Goal: Task Accomplishment & Management: Use online tool/utility

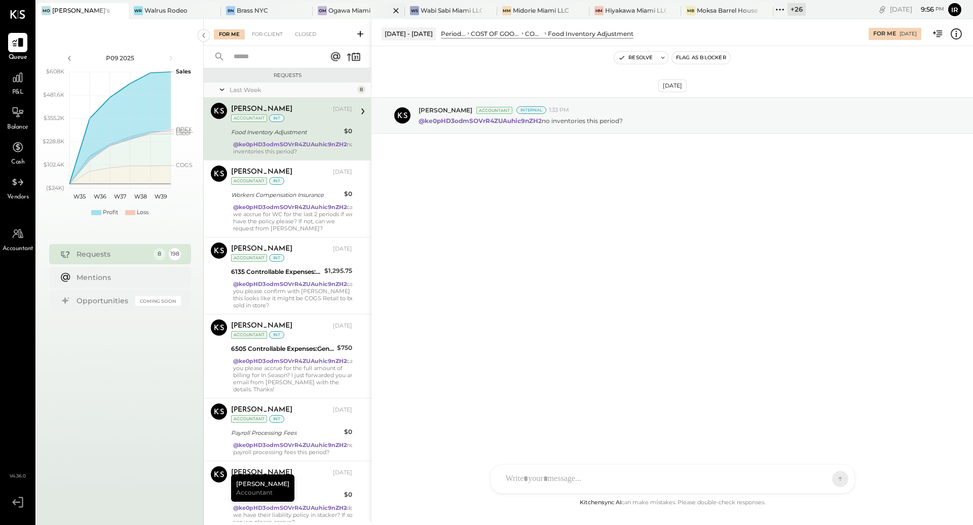
click at [345, 8] on div "Ogawa Miami" at bounding box center [349, 10] width 42 height 9
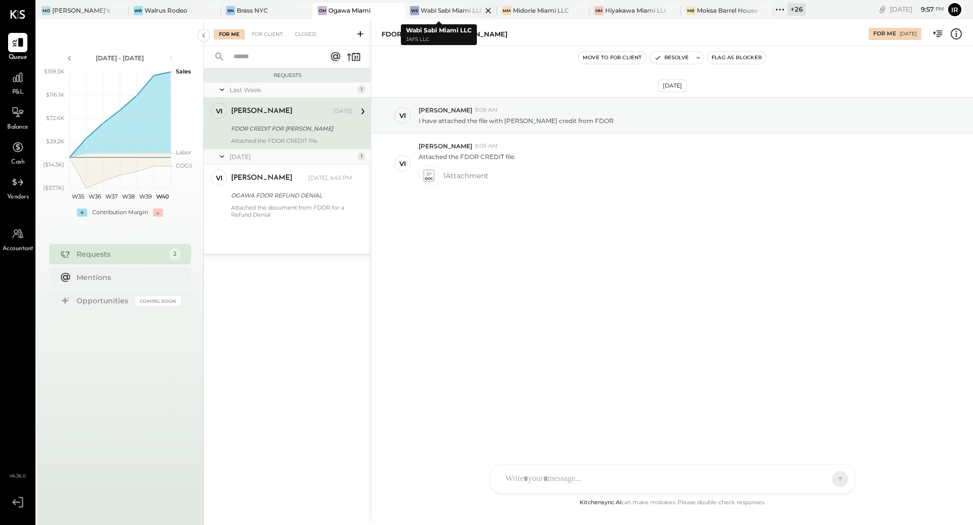
click at [442, 6] on div "Wabi Sabi Miami LLC" at bounding box center [451, 10] width 61 height 9
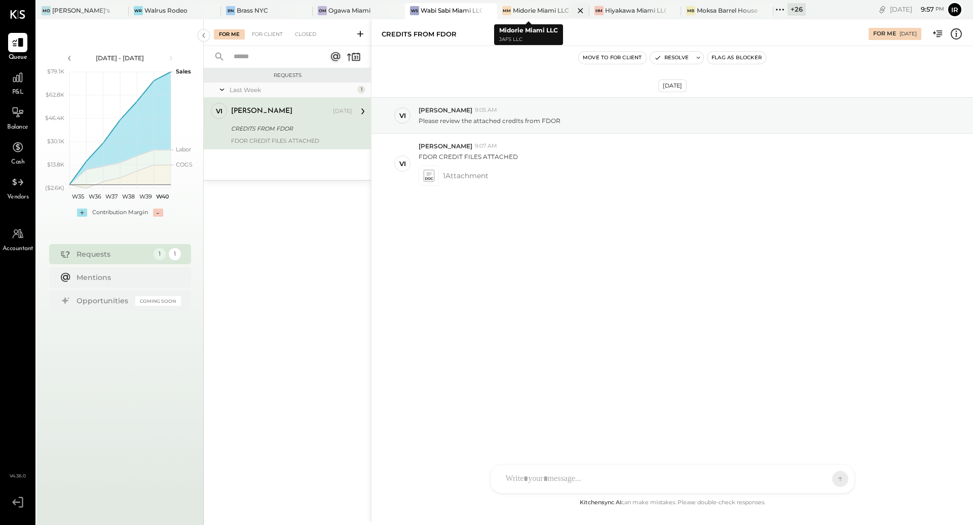
click at [513, 11] on div "Midorie Miami LLC" at bounding box center [541, 10] width 56 height 9
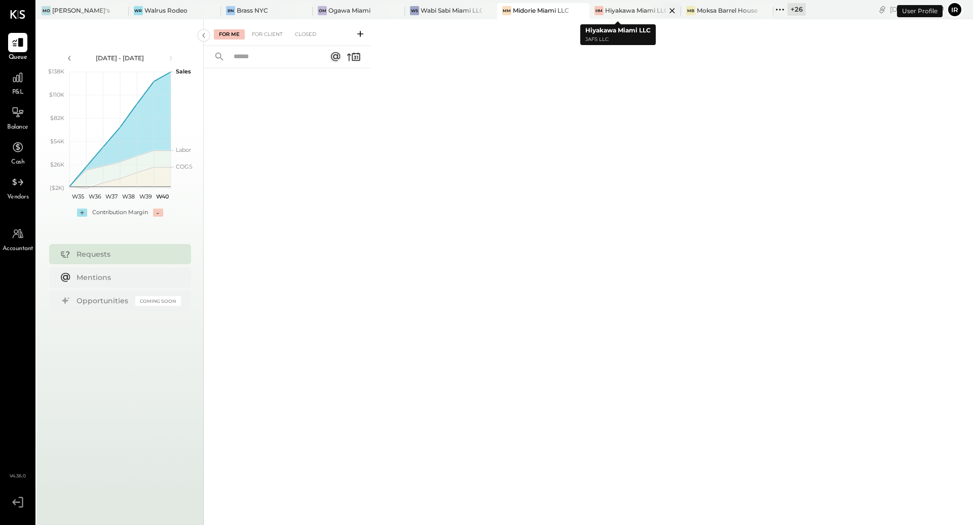
click at [605, 13] on div "Hiyakawa Miami LLC" at bounding box center [635, 10] width 61 height 9
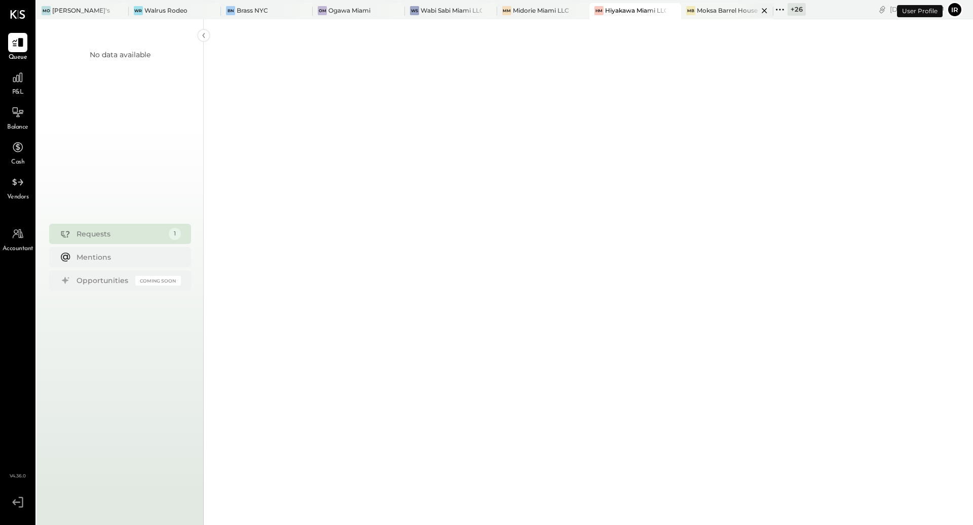
click at [699, 13] on div "Moksa Barrel House" at bounding box center [727, 10] width 61 height 9
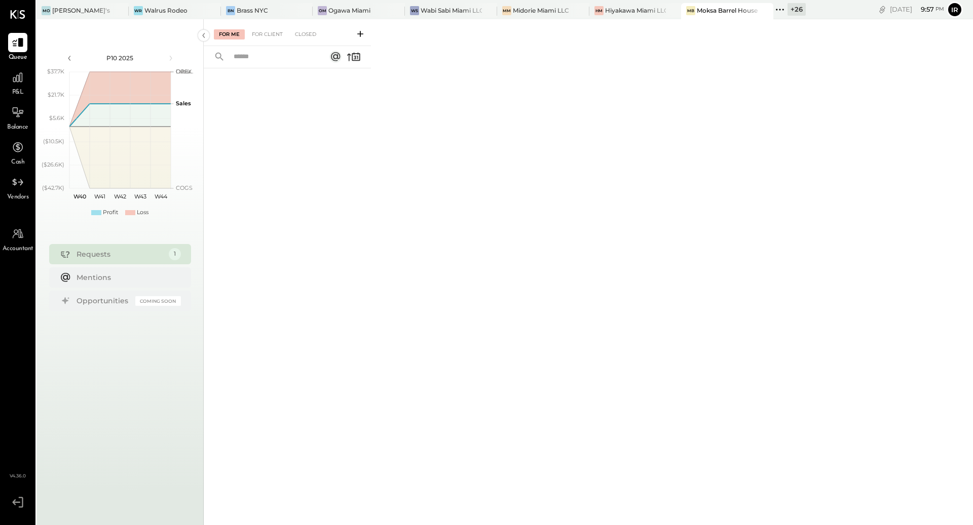
click at [17, 90] on span "P&L" at bounding box center [18, 92] width 12 height 9
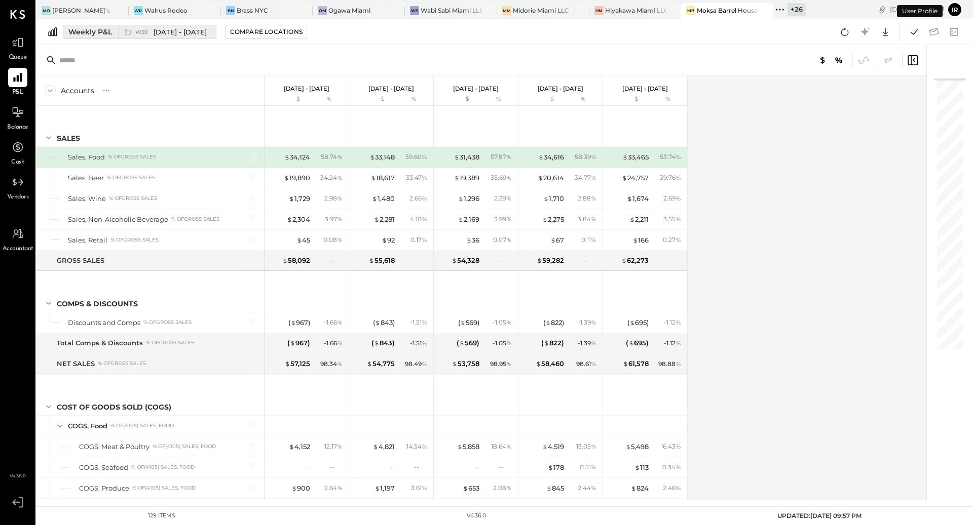
click at [85, 33] on div "Weekly P&L" at bounding box center [90, 32] width 44 height 10
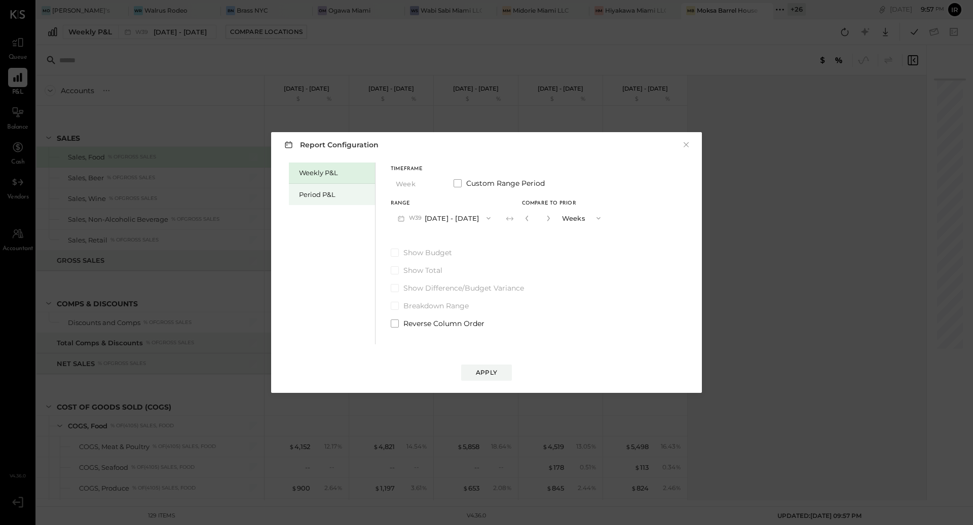
click at [308, 192] on div "Period P&L" at bounding box center [334, 195] width 71 height 10
click at [490, 220] on span "button" at bounding box center [482, 218] width 13 height 8
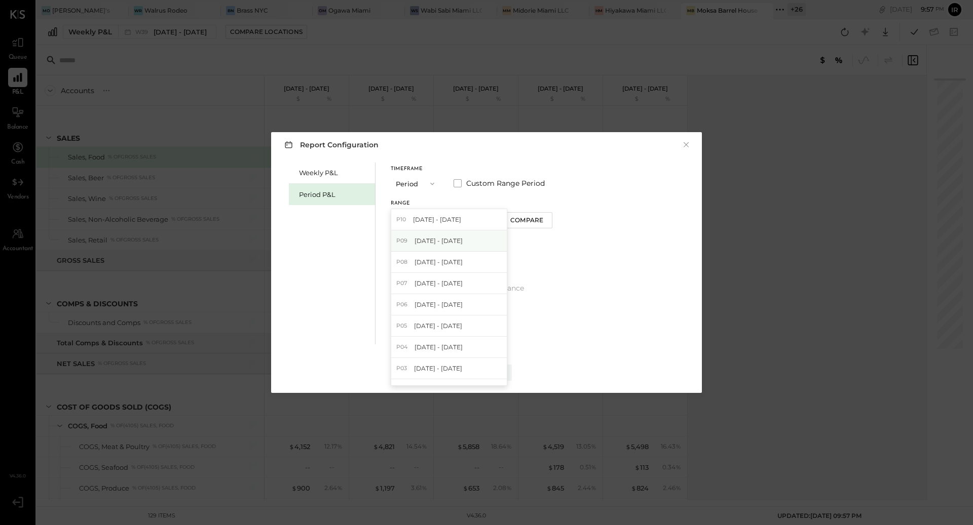
click at [482, 245] on div "P09 [DATE] - [DATE]" at bounding box center [449, 241] width 116 height 21
click at [493, 370] on div "Apply" at bounding box center [486, 372] width 21 height 9
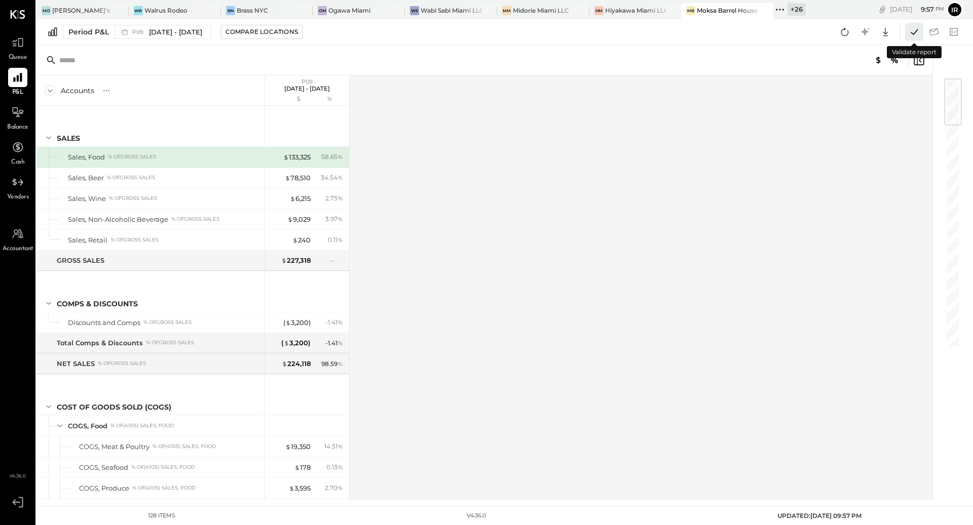
click at [918, 35] on icon at bounding box center [914, 31] width 13 height 13
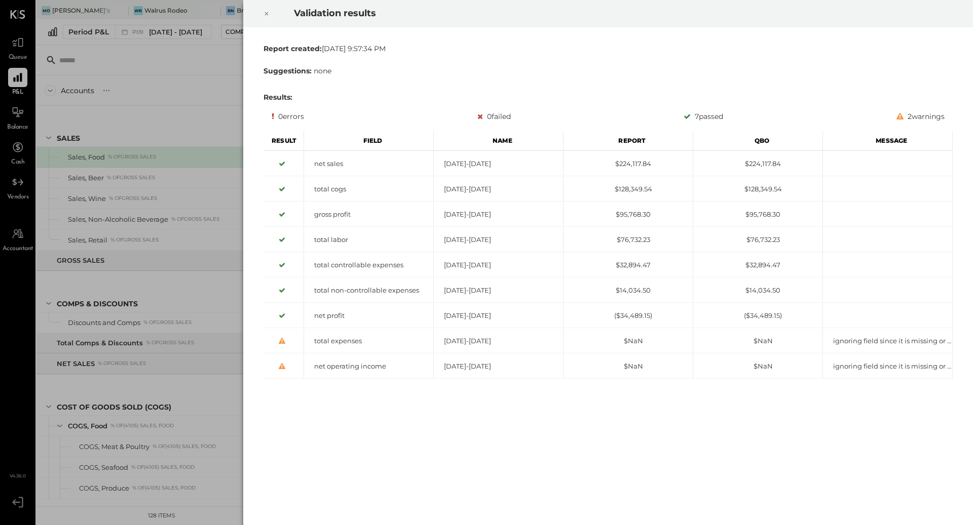
click at [266, 16] on icon at bounding box center [267, 14] width 6 height 12
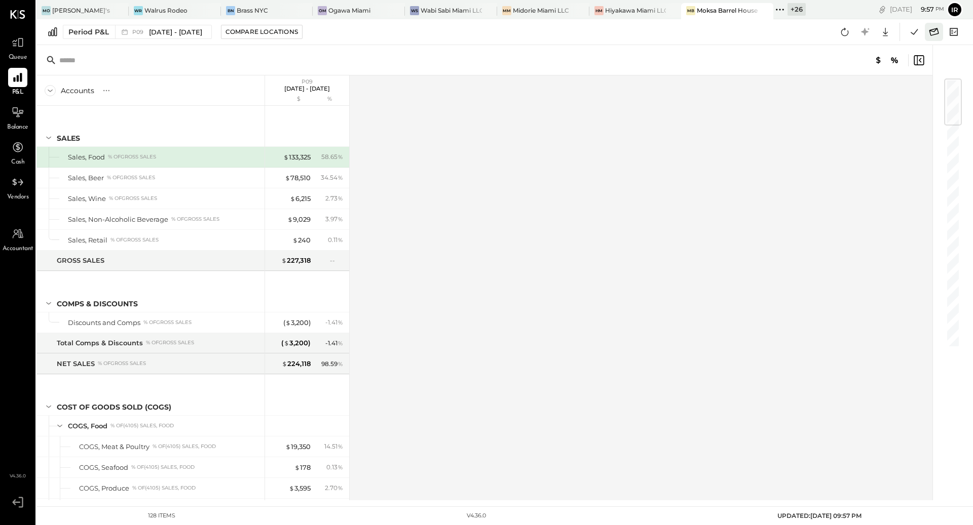
click at [933, 35] on icon at bounding box center [933, 31] width 13 height 13
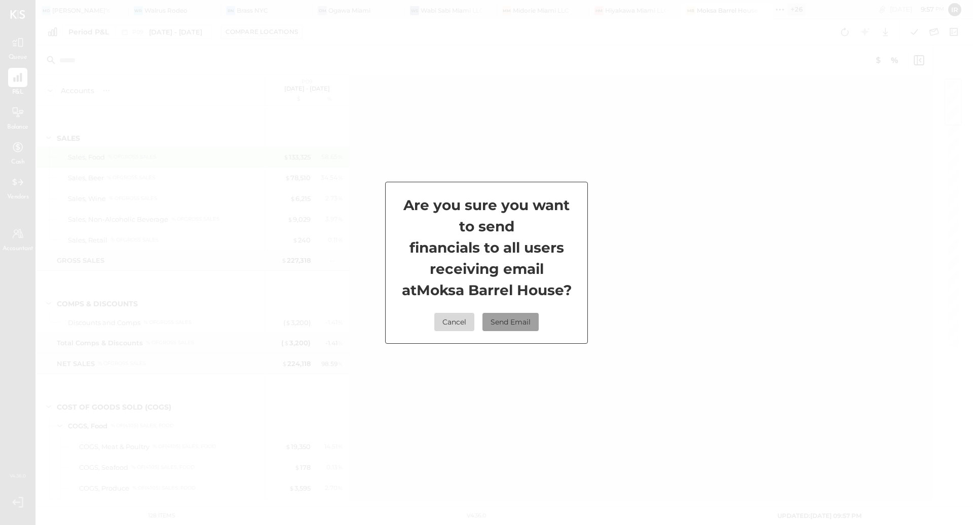
click at [522, 326] on button "Send Email" at bounding box center [510, 322] width 56 height 18
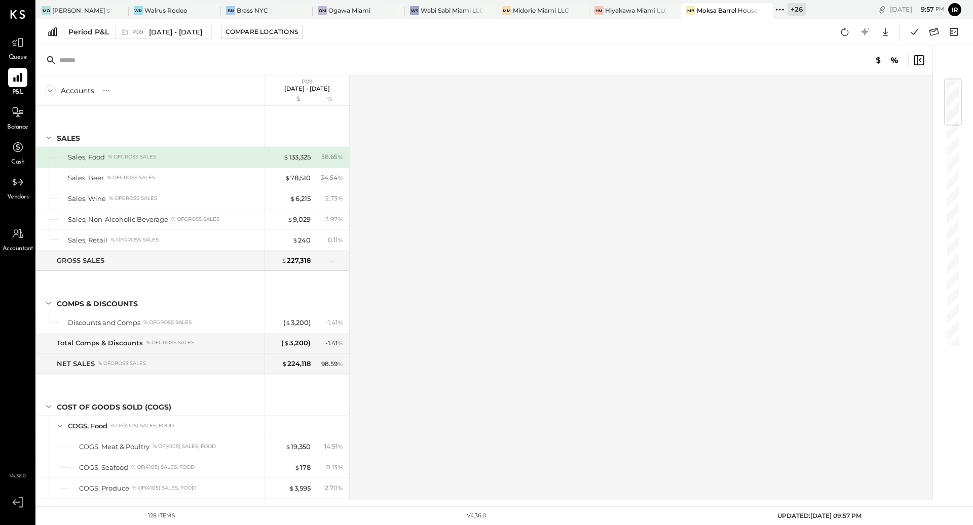
click at [817, 13] on div "[DATE] 9 : 57 pm Ir User Profile" at bounding box center [889, 9] width 167 height 19
click at [738, 6] on div at bounding box center [755, 10] width 35 height 15
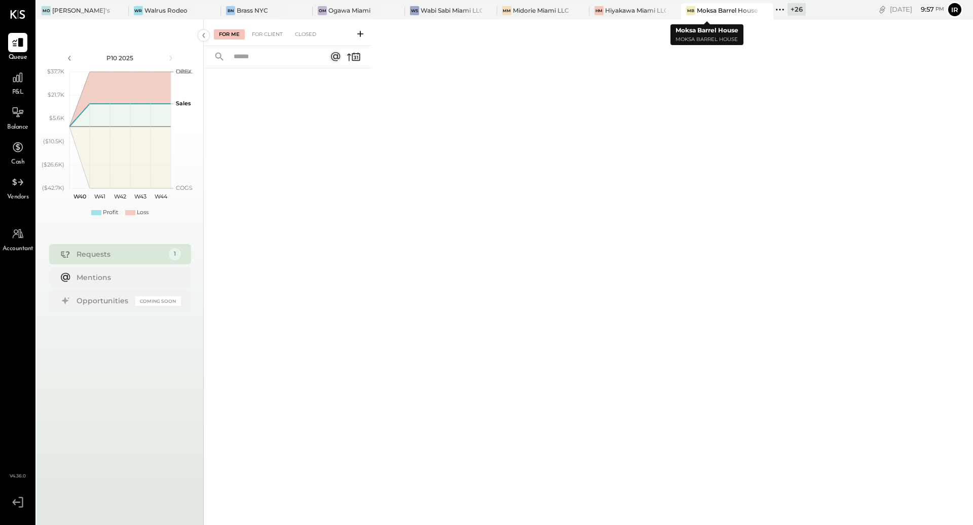
click at [758, 13] on icon at bounding box center [764, 11] width 13 height 12
